Goal: Transaction & Acquisition: Purchase product/service

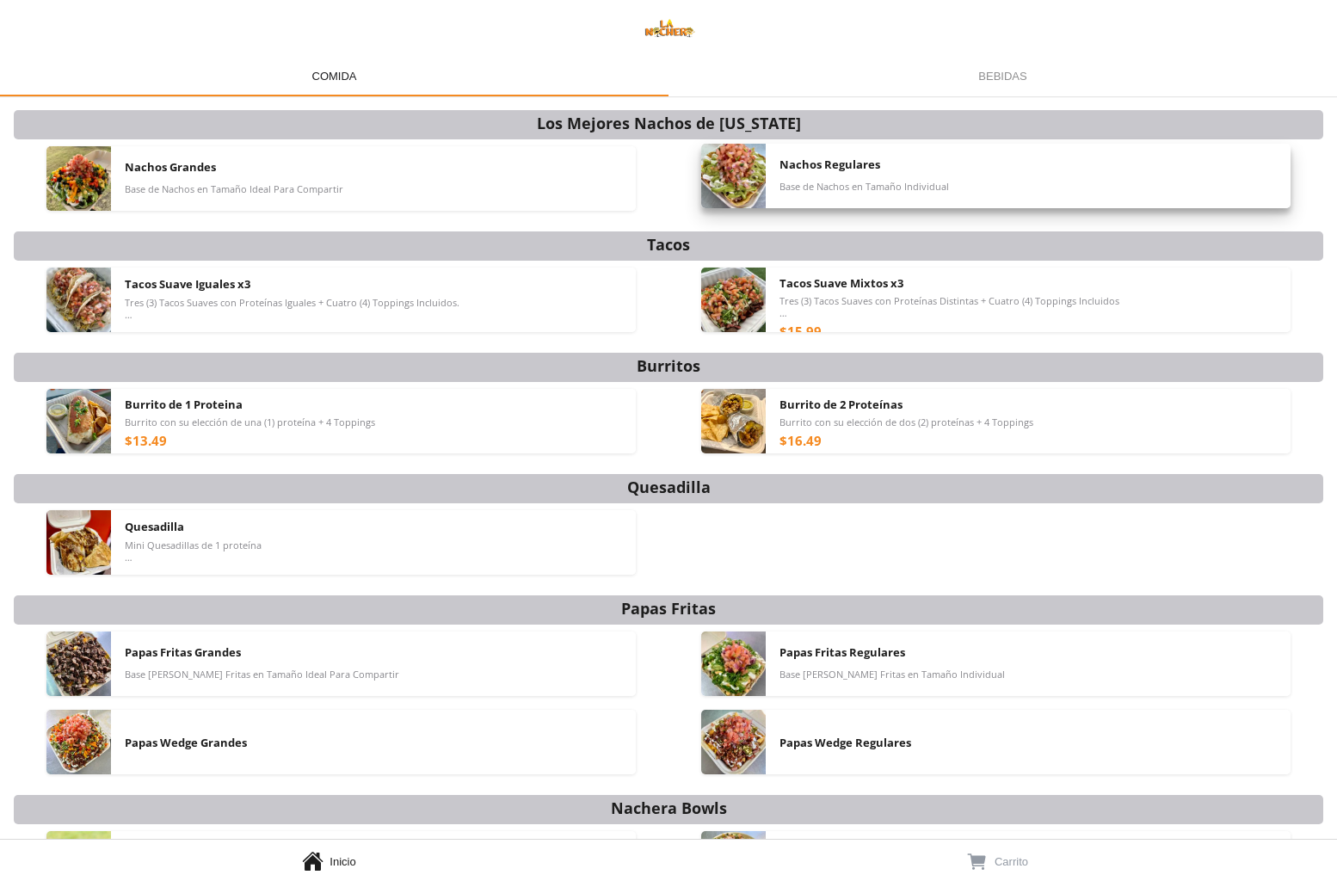
click at [867, 198] on div "Nachos Regulares Base de Nachos en Tamaño Individual" at bounding box center [1028, 176] width 497 height 65
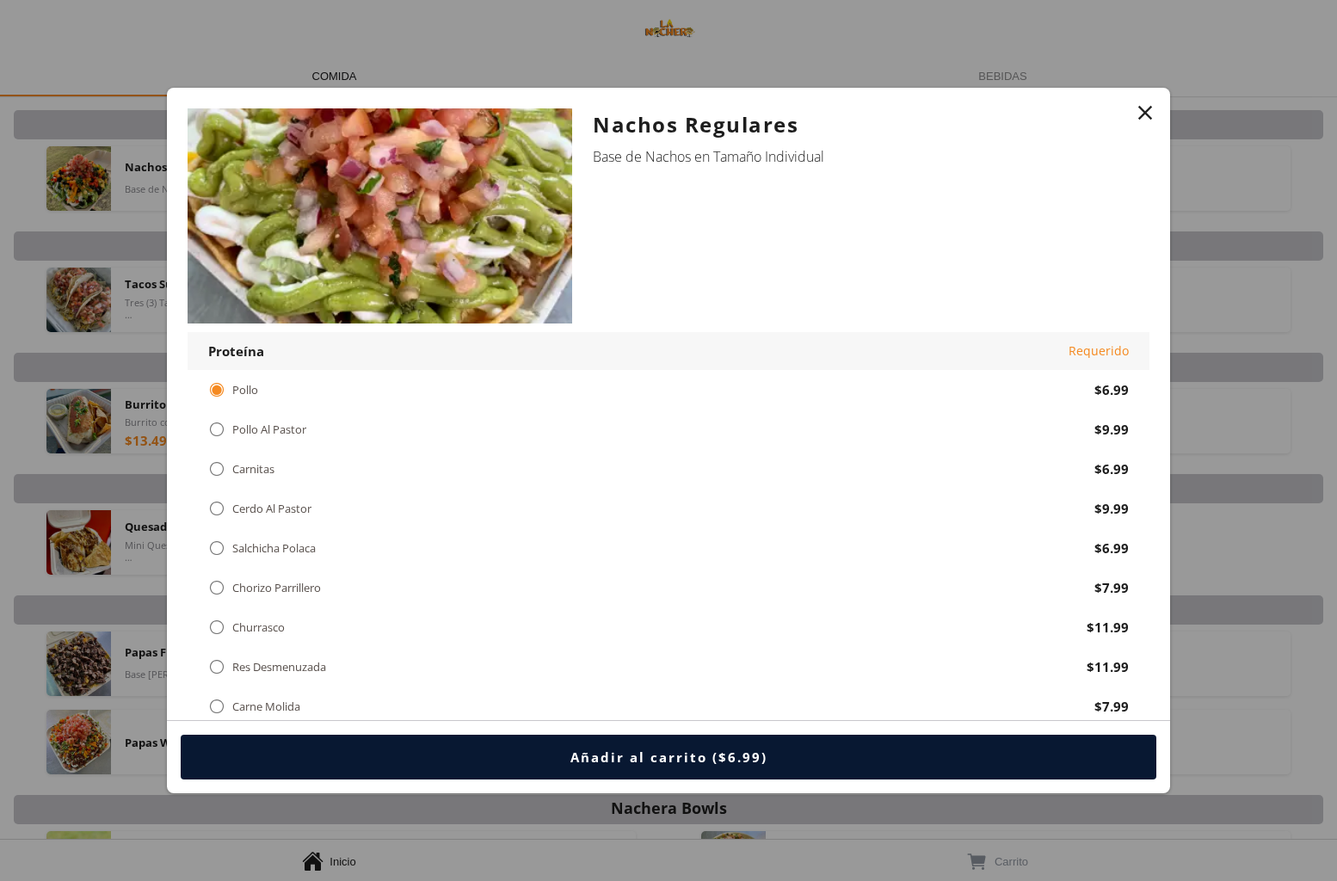
click at [654, 765] on div "Añadir al carrito ($6.99)" at bounding box center [668, 757] width 197 height 17
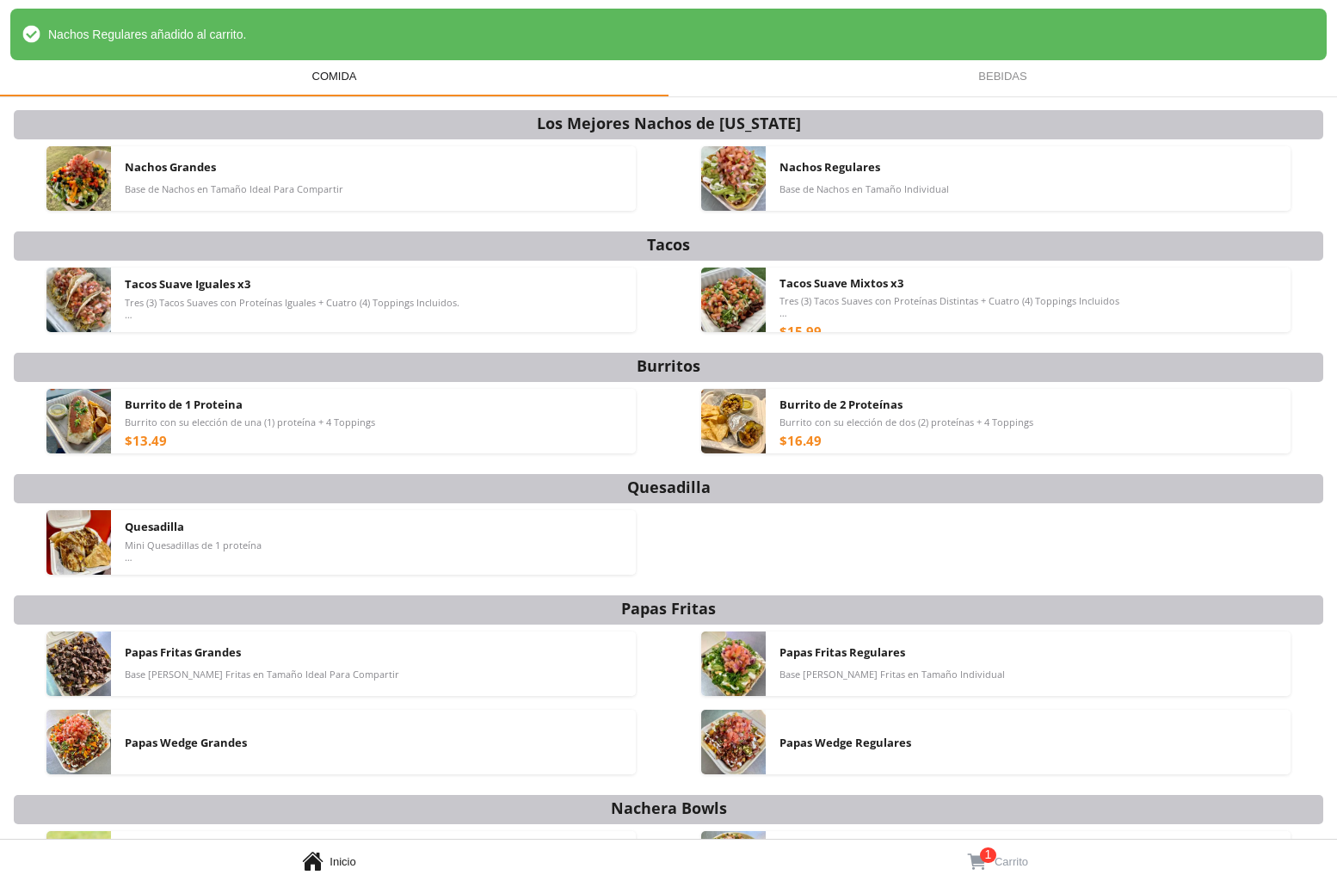
click at [1004, 846] on link "  1 Carrito" at bounding box center [1003, 860] width 669 height 41
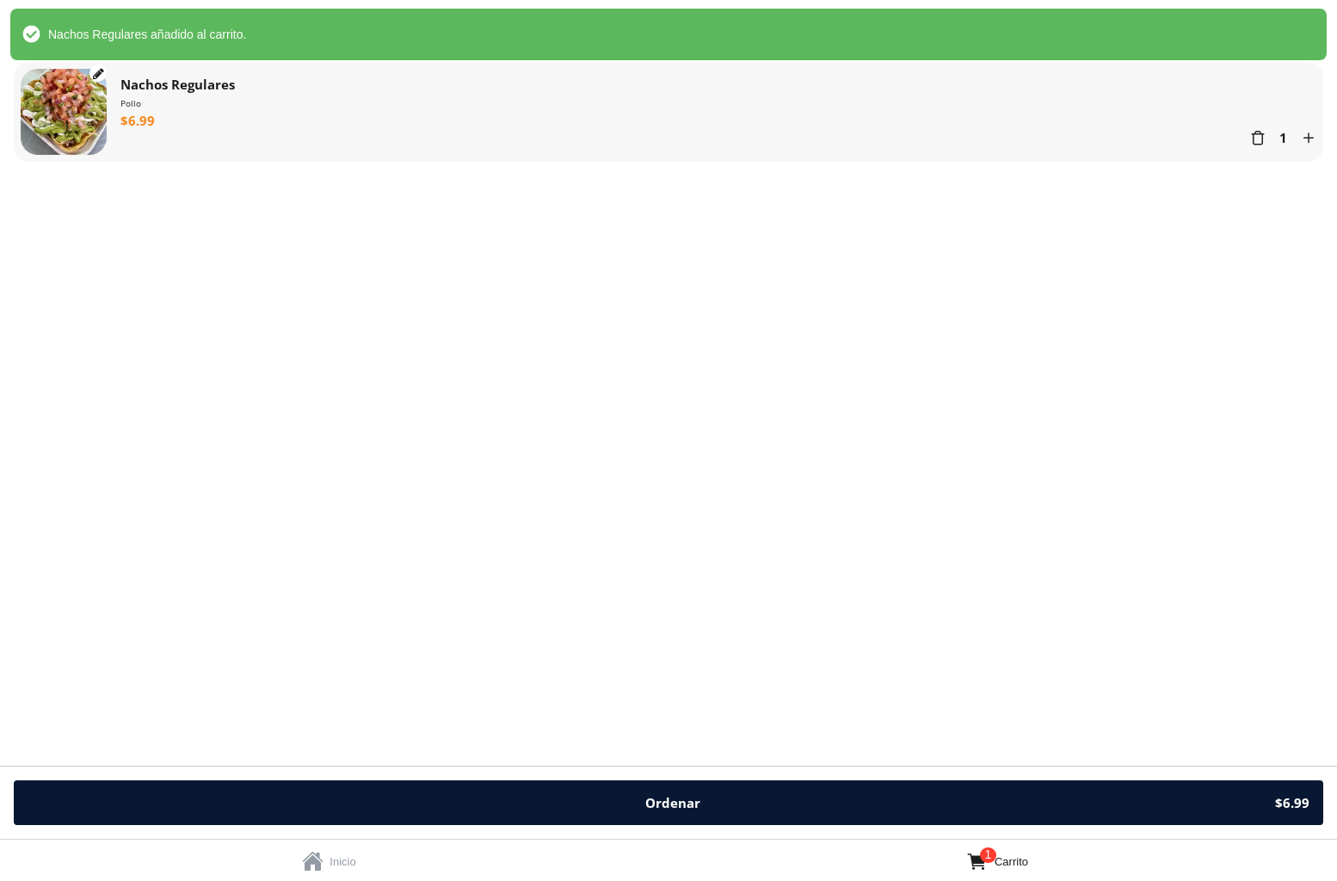
click at [696, 792] on button "Ordenar $6.99" at bounding box center [669, 802] width 1310 height 45
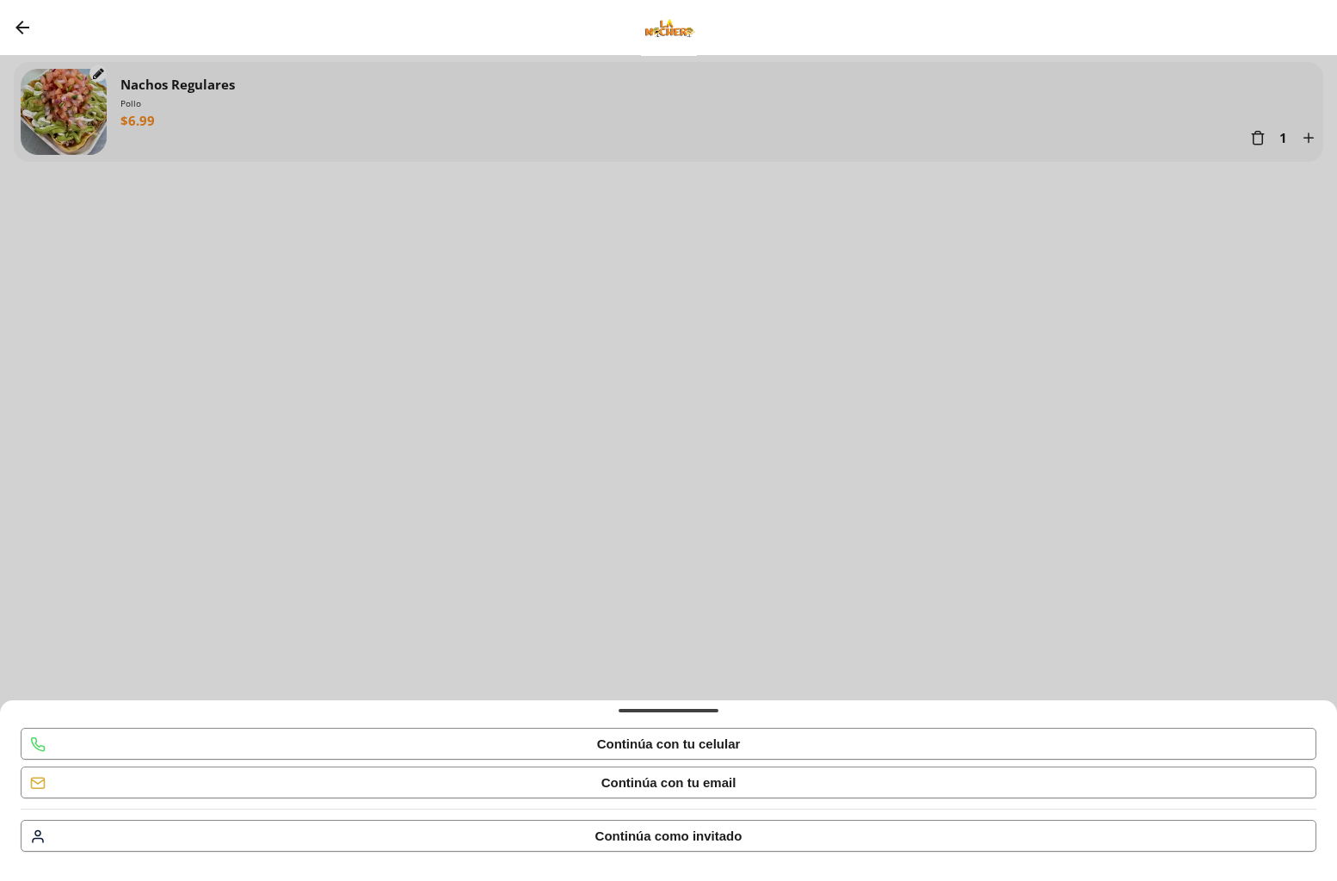
click at [711, 749] on div "Continúa con tu celular" at bounding box center [669, 744] width 144 height 16
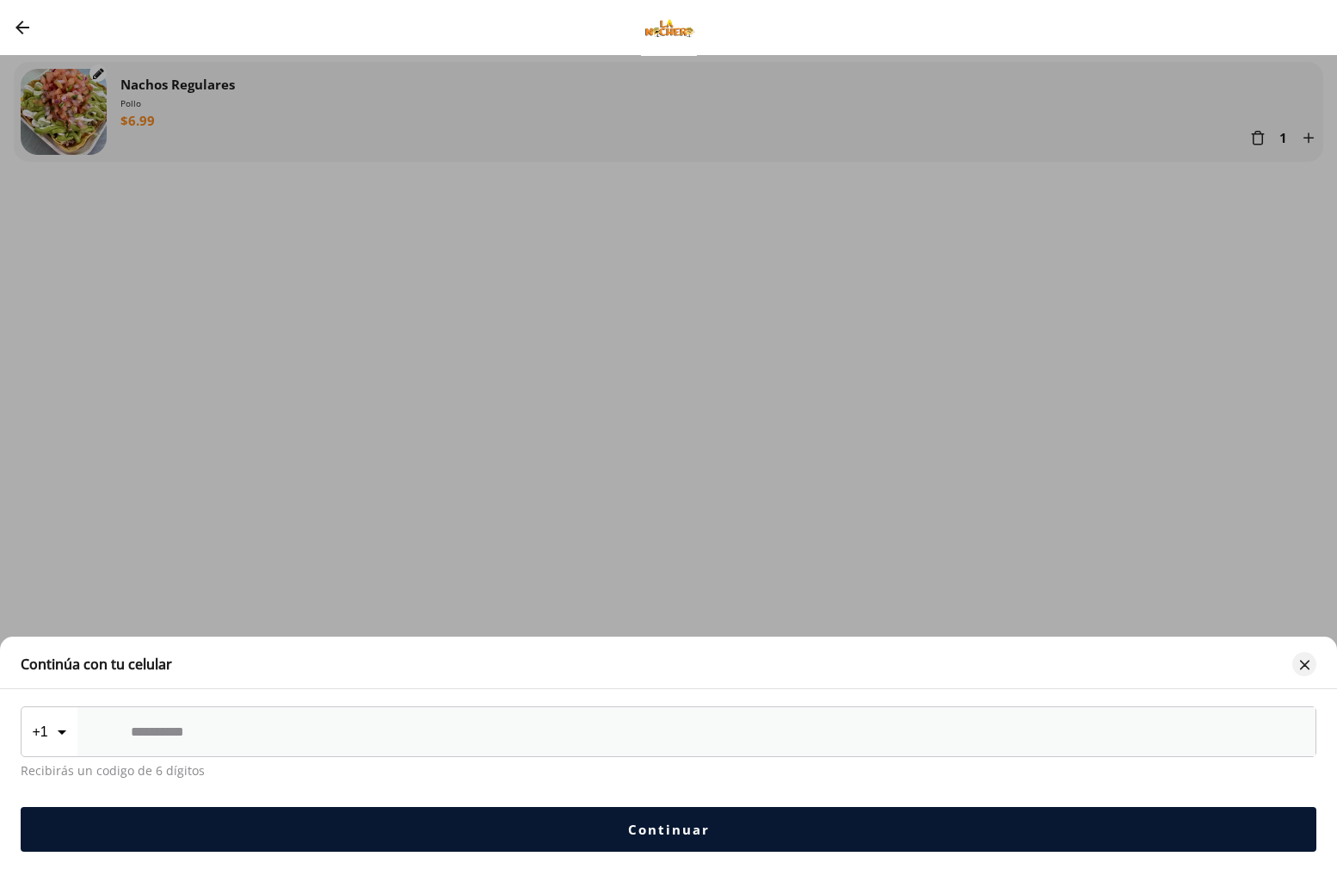
click at [525, 725] on input "Bottom Sheet" at bounding box center [697, 732] width 1132 height 15
type input "**********"
click at [584, 840] on button "Continuar" at bounding box center [669, 829] width 1296 height 45
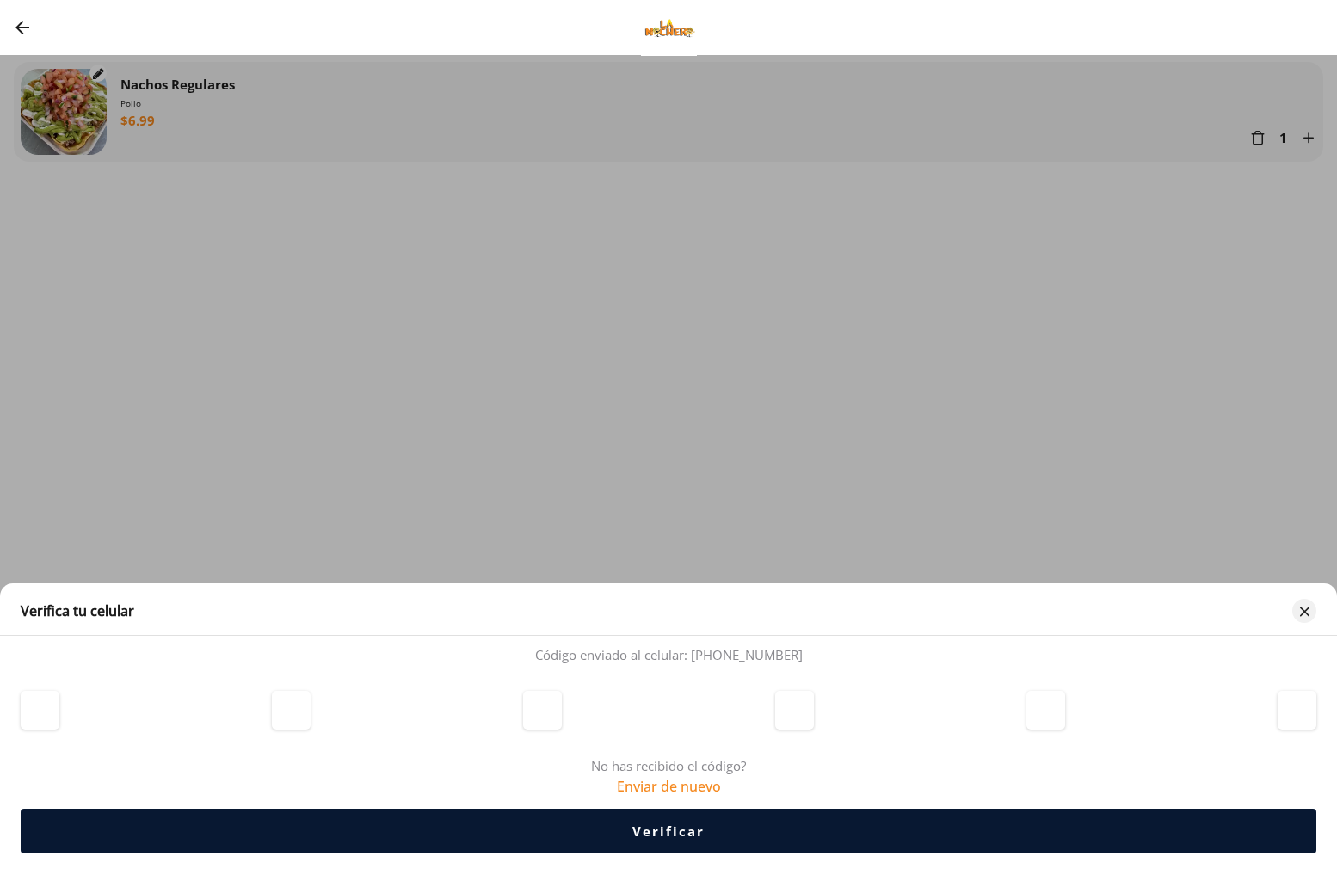
click at [41, 718] on input "otpInput-0" at bounding box center [40, 710] width 39 height 39
type input "*"
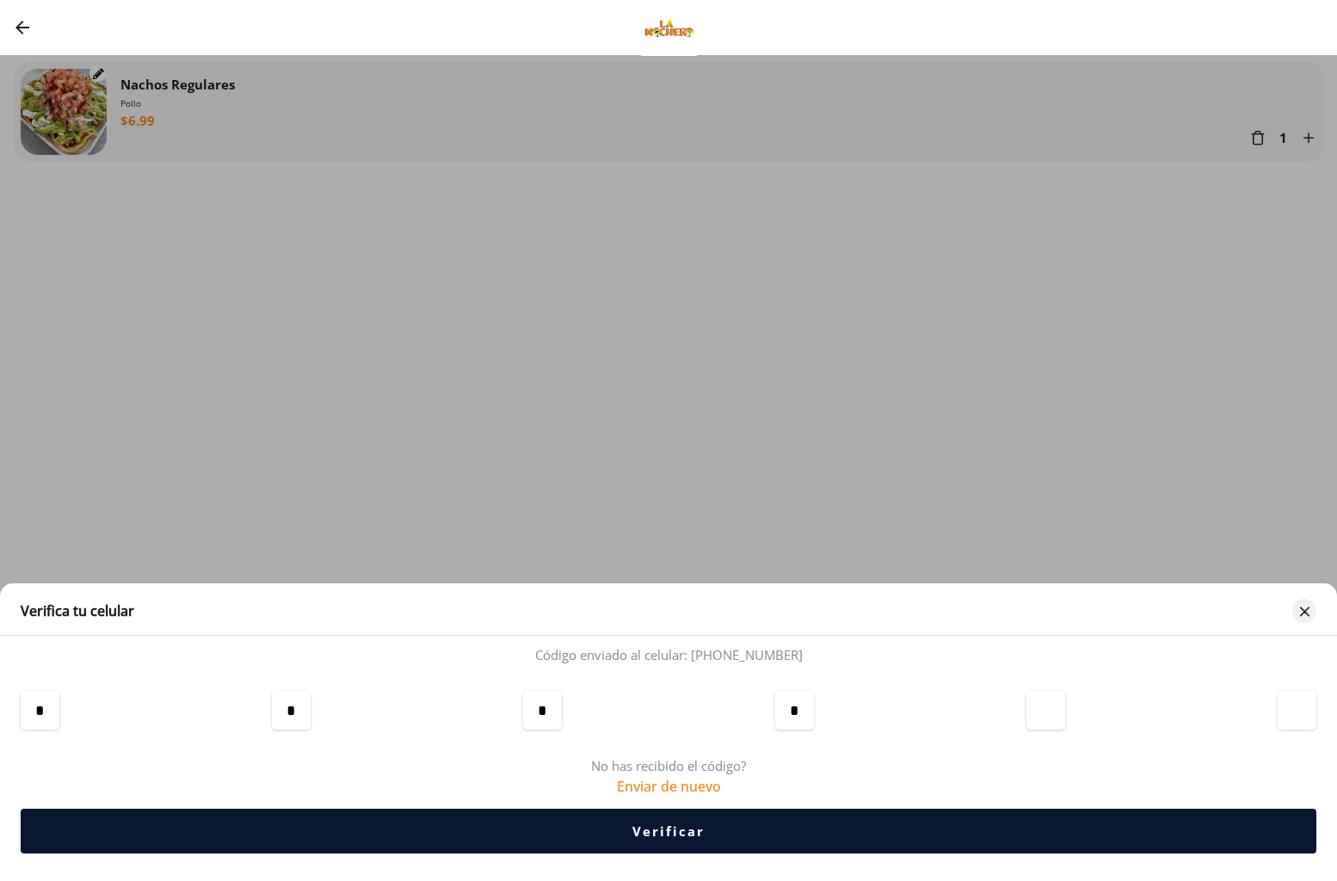
type input "*"
click at [571, 841] on button "Verificar" at bounding box center [669, 831] width 1296 height 45
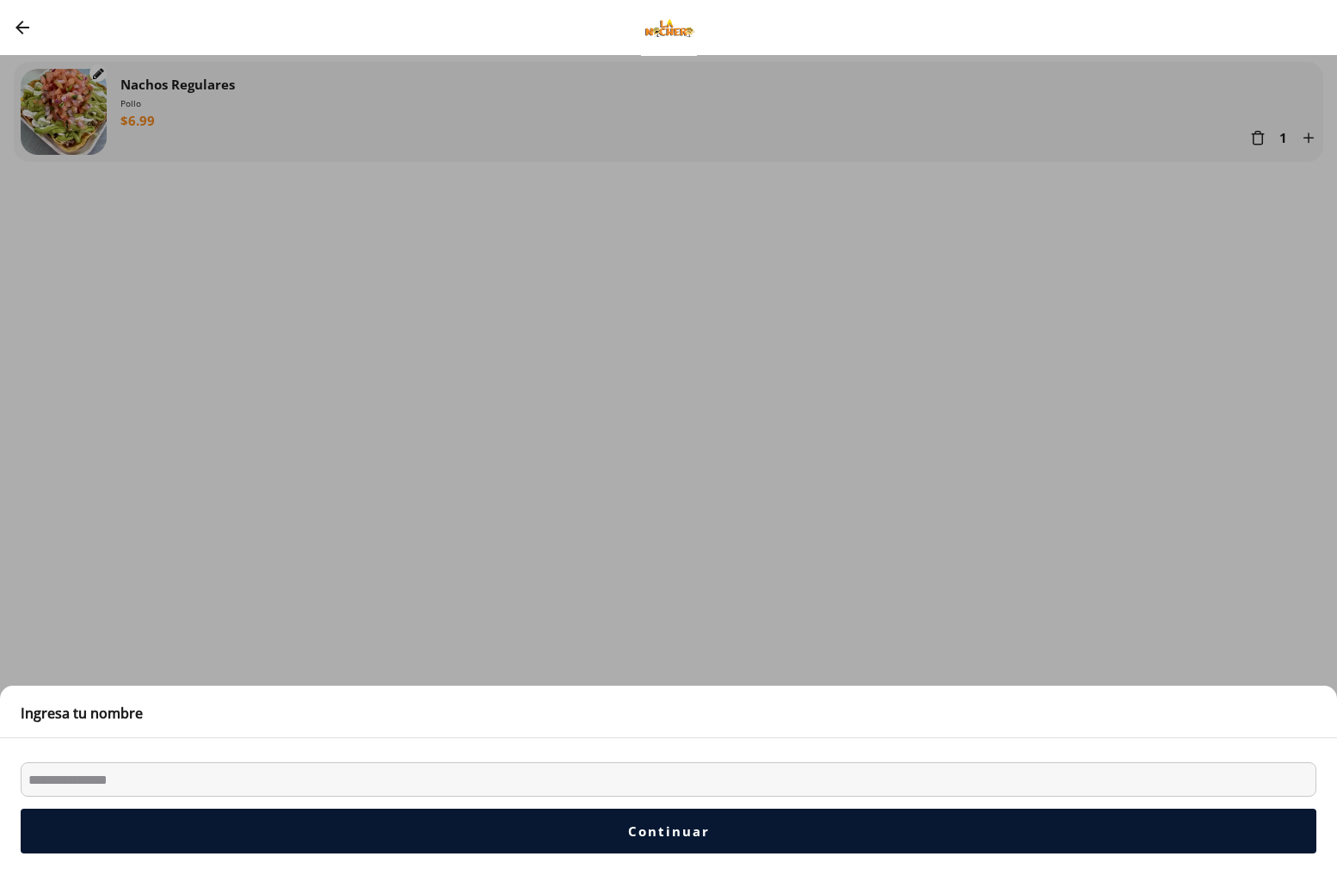
click at [200, 779] on input "Bottom Sheet" at bounding box center [669, 779] width 1296 height 34
type input "**********"
click at [266, 824] on button "Continuar" at bounding box center [669, 831] width 1296 height 45
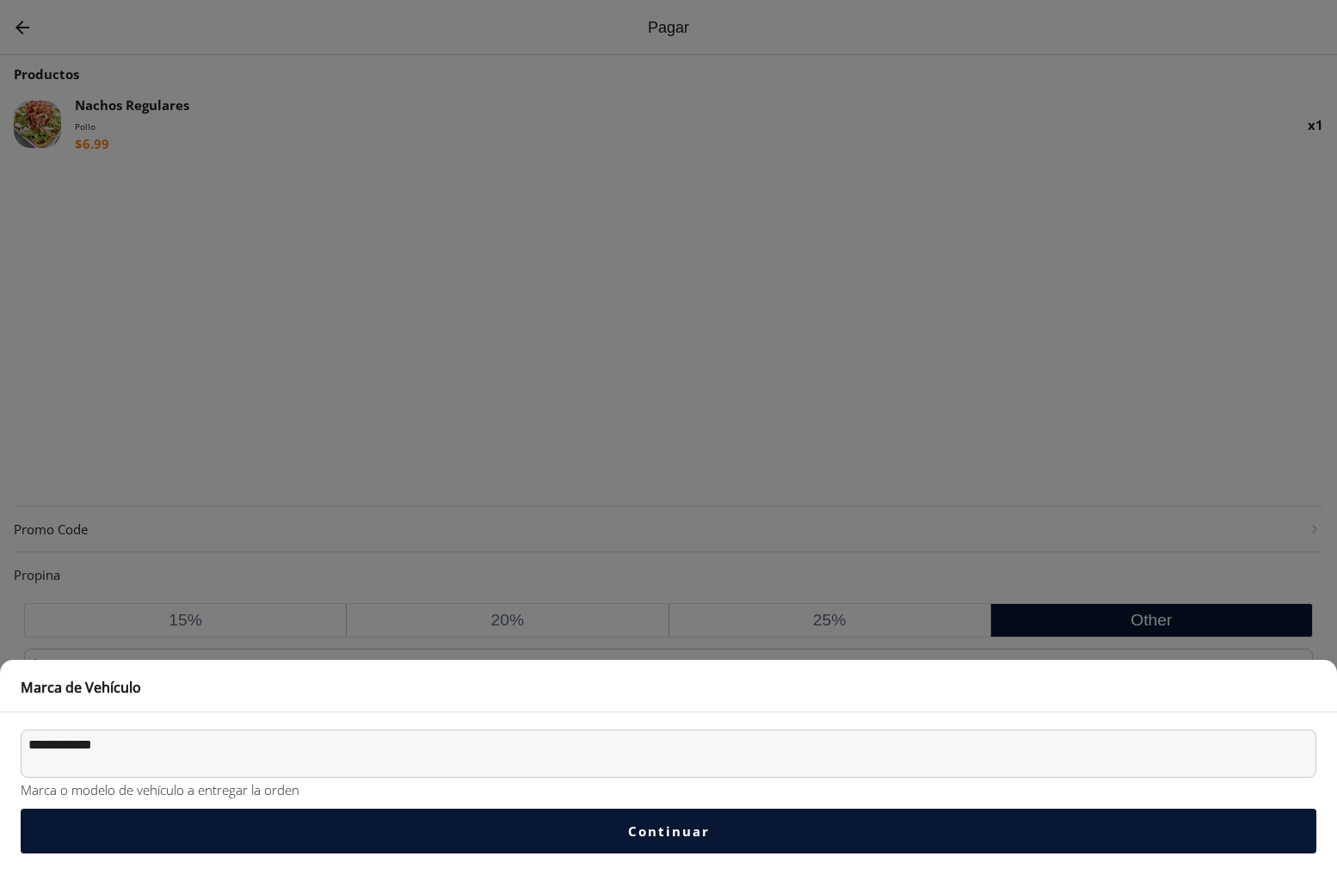
click at [379, 401] on button "Bottom sheet backdrop" at bounding box center [668, 440] width 1337 height 881
click at [466, 838] on button "Continuar" at bounding box center [669, 831] width 1296 height 45
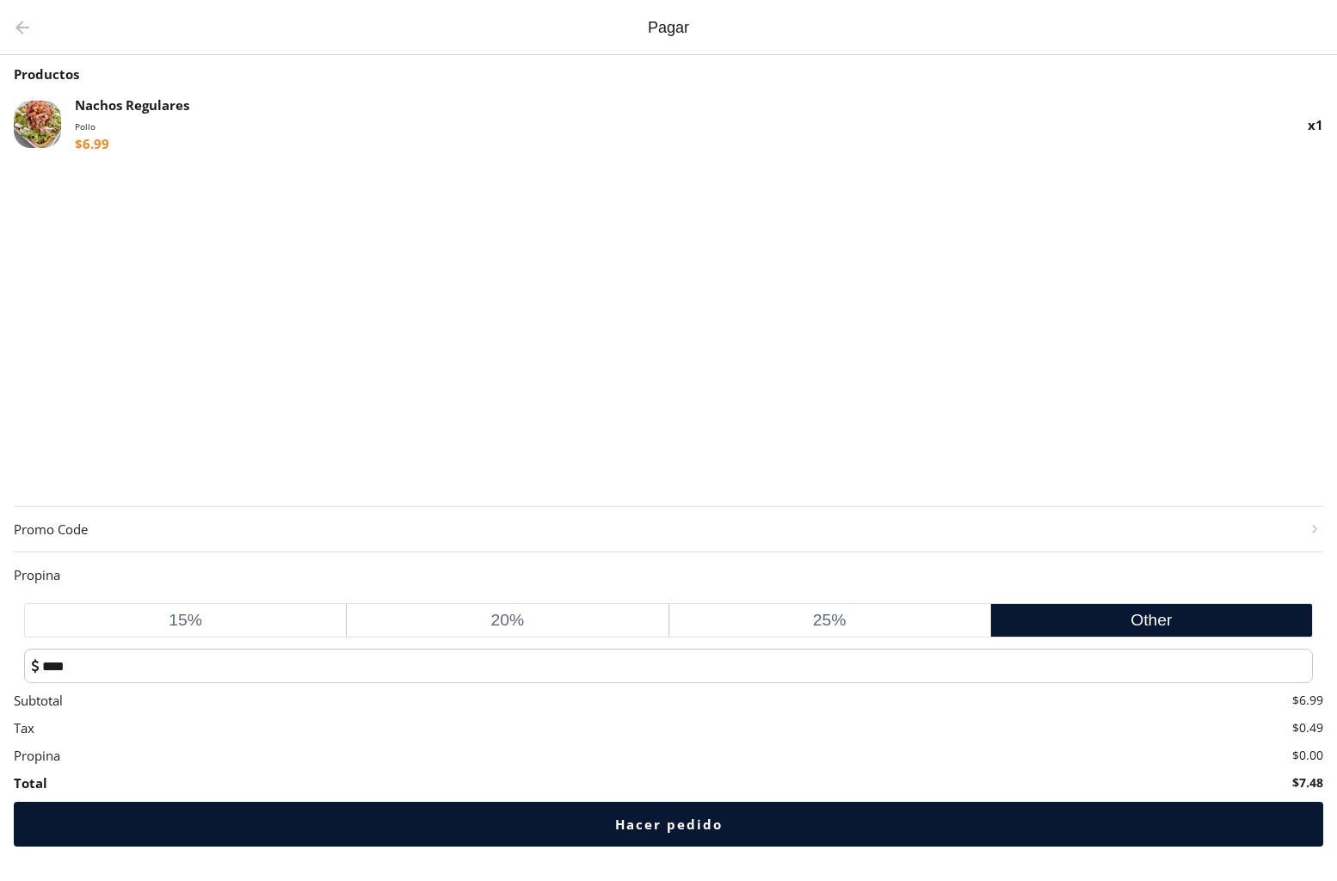
click at [16, 21] on img "Go back" at bounding box center [22, 27] width 21 height 21
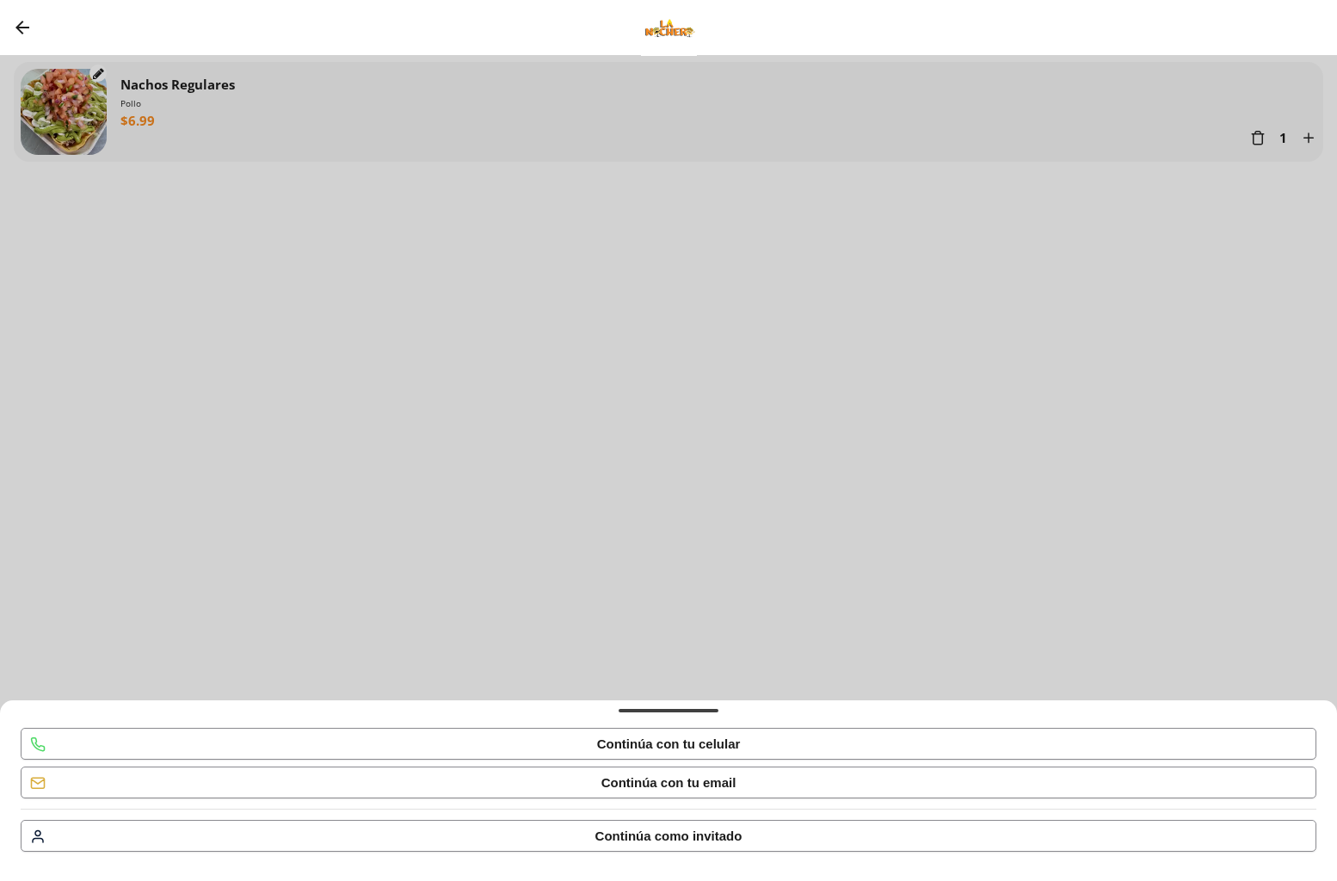
click at [22, 24] on img "Go back" at bounding box center [22, 27] width 21 height 21
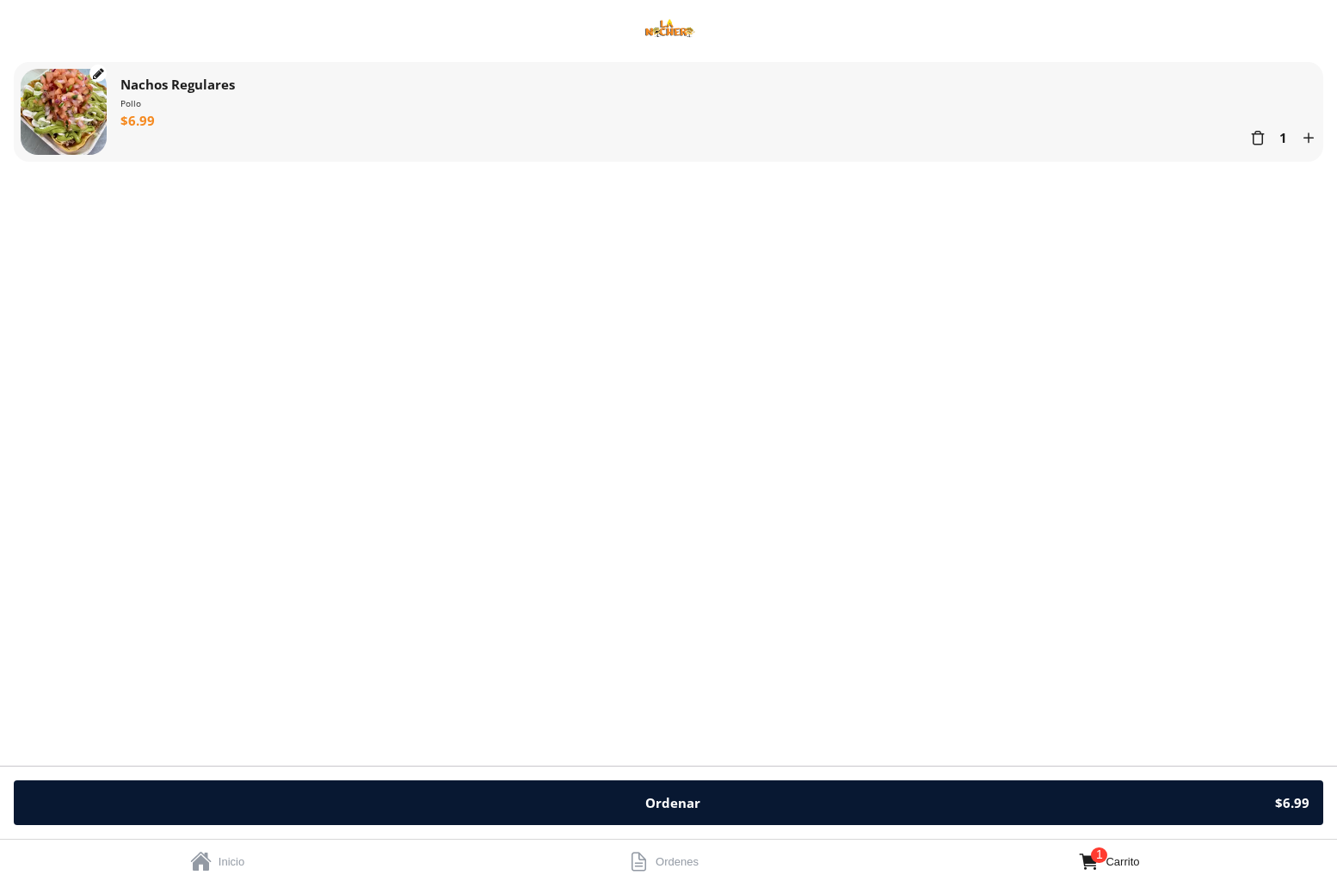
click at [22, 24] on div at bounding box center [668, 27] width 1337 height 55
